Goal: Check status: Check status

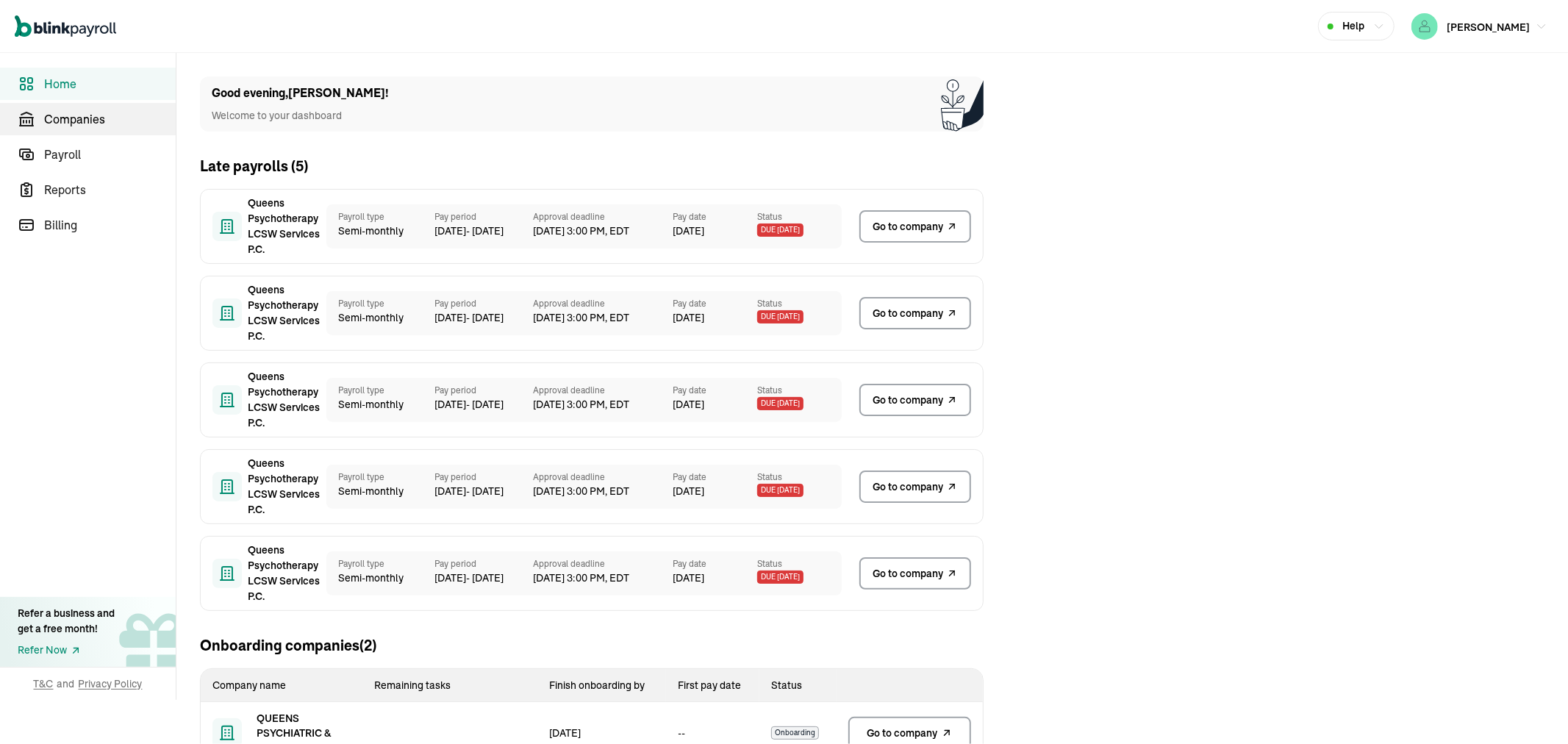
click at [112, 110] on span "Companies" at bounding box center [110, 119] width 132 height 18
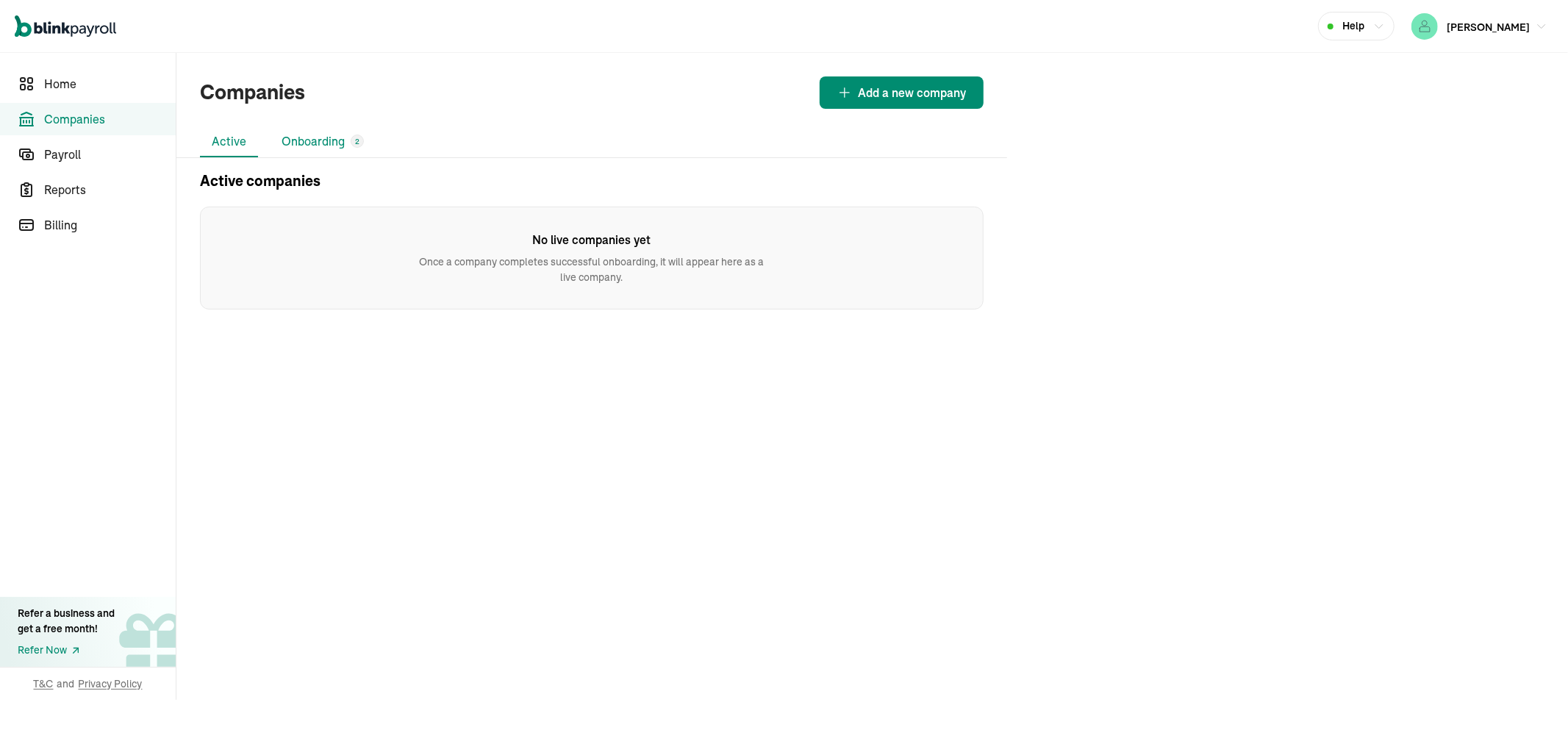
click at [324, 137] on li "Onboarding 2" at bounding box center [323, 141] width 106 height 31
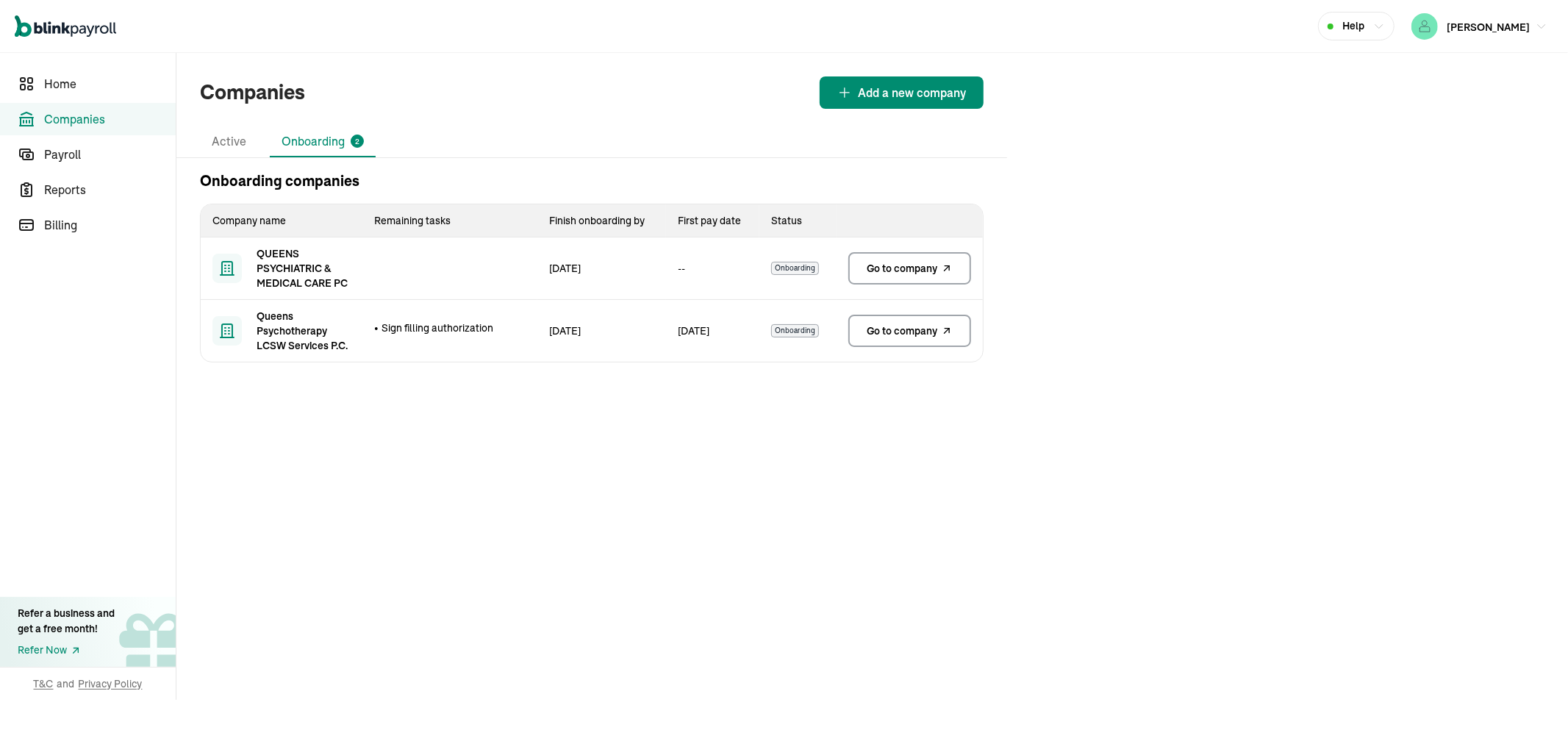
click at [883, 262] on span "Go to company" at bounding box center [902, 268] width 71 height 15
click at [898, 275] on link "Go to company" at bounding box center [910, 268] width 123 height 33
click at [906, 324] on span "Go to company" at bounding box center [902, 330] width 71 height 15
click at [880, 264] on span "Go to company" at bounding box center [902, 268] width 71 height 15
